Goal: Information Seeking & Learning: Learn about a topic

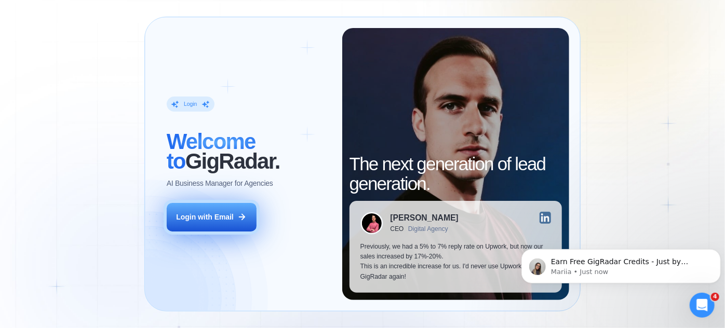
click at [188, 216] on div "Login with Email" at bounding box center [204, 217] width 57 height 10
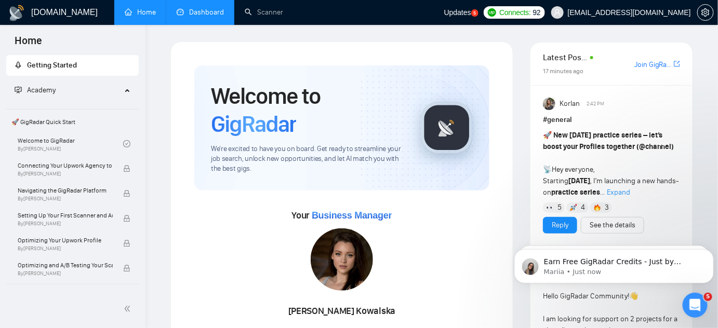
click at [194, 8] on link "Dashboard" at bounding box center [200, 12] width 47 height 9
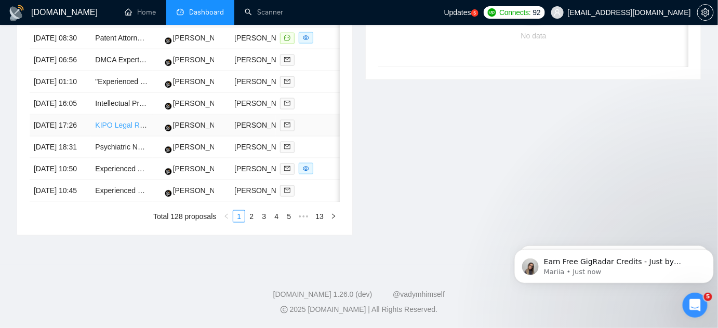
scroll to position [436, 0]
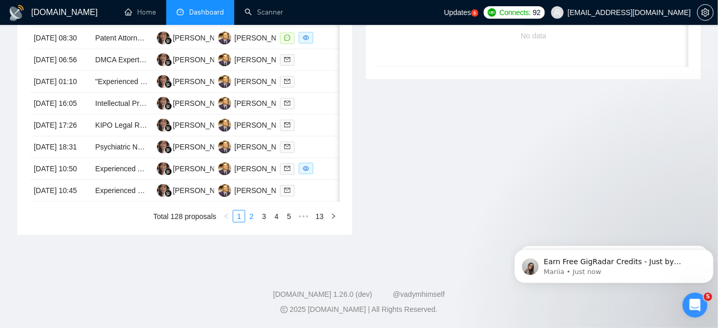
click at [253, 222] on link "2" at bounding box center [251, 216] width 11 height 11
click at [237, 216] on link "1" at bounding box center [238, 216] width 11 height 11
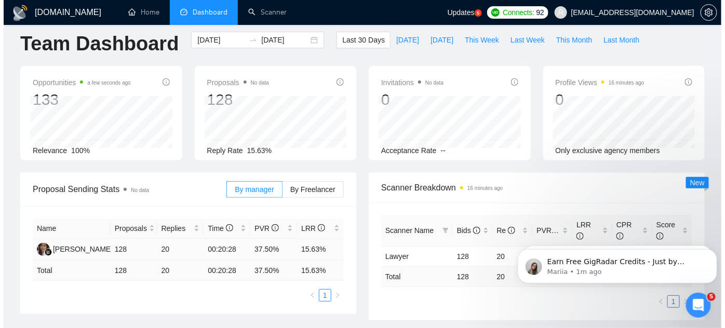
scroll to position [0, 0]
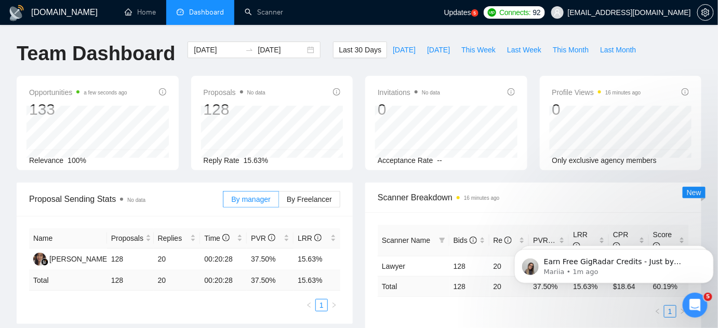
click at [471, 10] on span "Updates" at bounding box center [457, 12] width 27 height 8
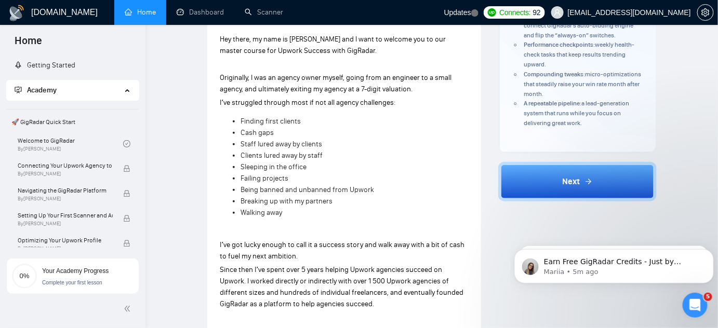
scroll to position [275, 0]
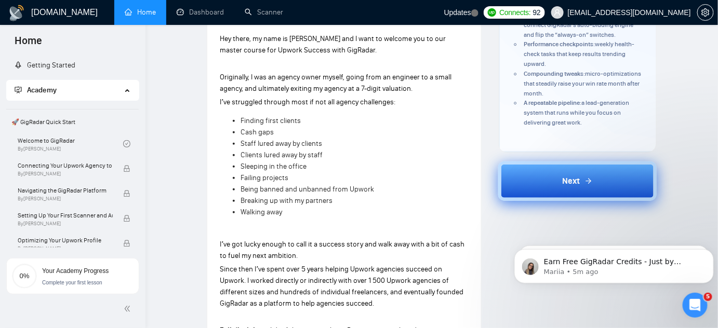
click at [540, 184] on button "Next" at bounding box center [577, 181] width 158 height 39
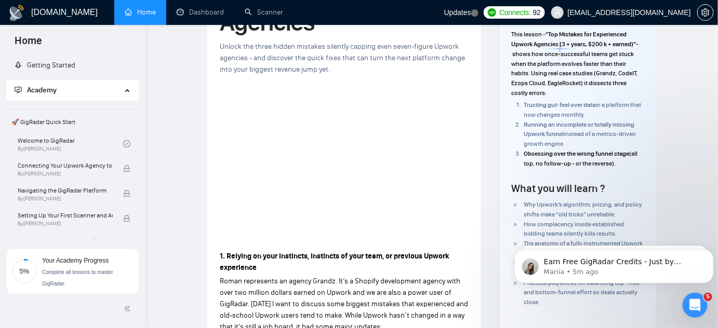
scroll to position [112, 0]
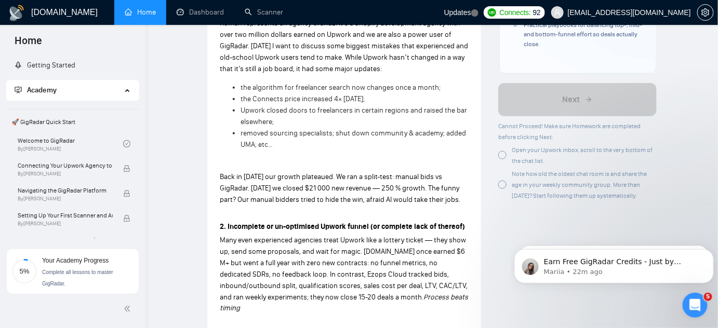
scroll to position [350, 0]
click at [451, 211] on p at bounding box center [344, 213] width 249 height 11
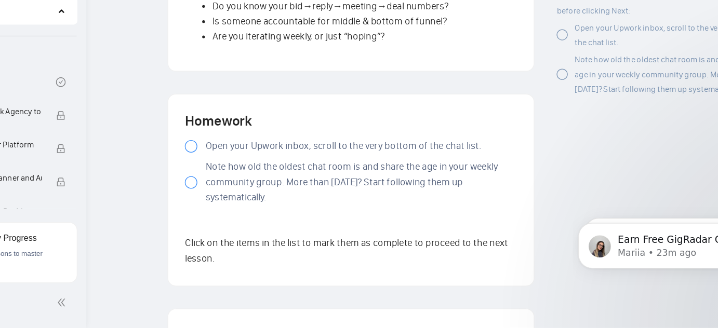
scroll to position [869, 0]
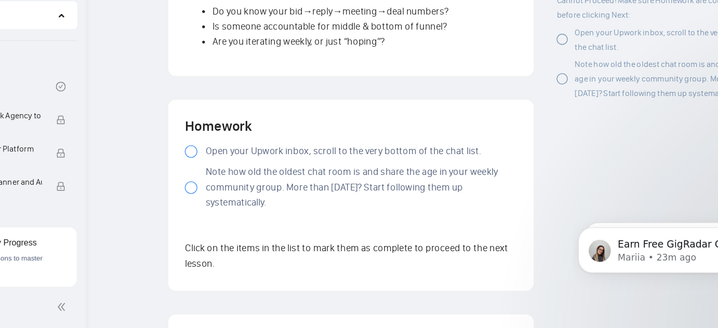
drag, startPoint x: 323, startPoint y: 207, endPoint x: 308, endPoint y: 217, distance: 17.9
click at [308, 217] on div "Homework Open your Upwork inbox, scroll to the very bottom of the chat list. No…" at bounding box center [344, 225] width 249 height 118
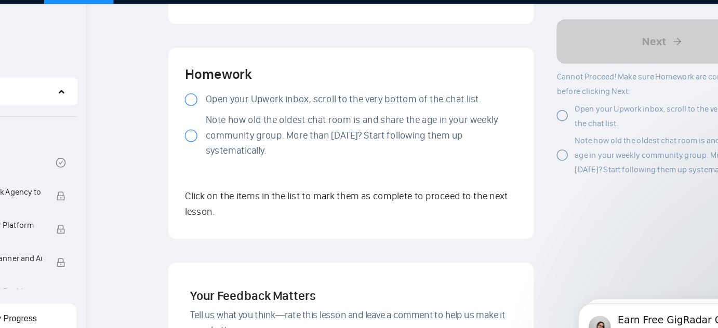
scroll to position [965, 0]
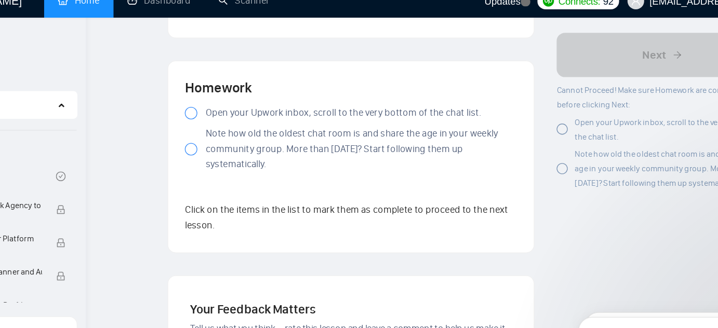
click at [226, 92] on div at bounding box center [224, 96] width 9 height 9
click at [224, 116] on label "Note how old the oldest chat room is and share the age in your weekly community…" at bounding box center [344, 123] width 249 height 34
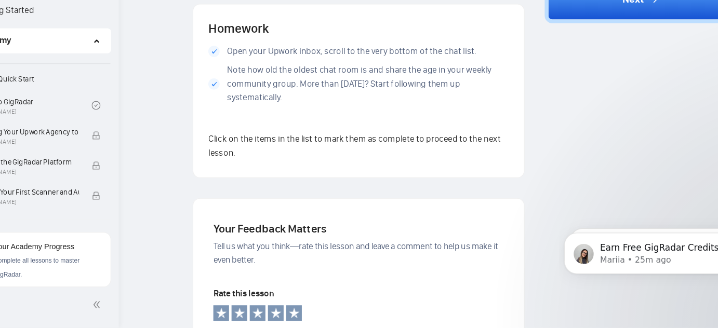
scroll to position [963, 0]
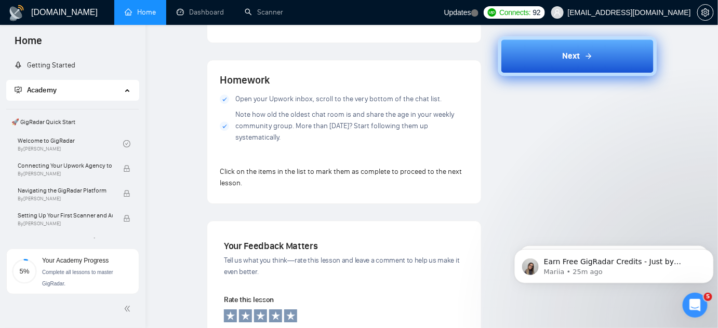
click at [545, 62] on button "Next" at bounding box center [577, 55] width 158 height 39
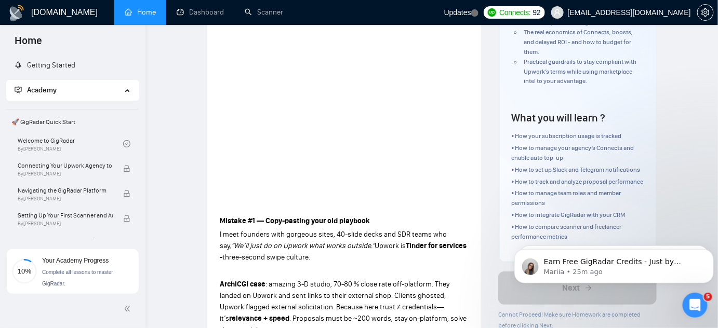
scroll to position [140, 0]
